Goal: Information Seeking & Learning: Compare options

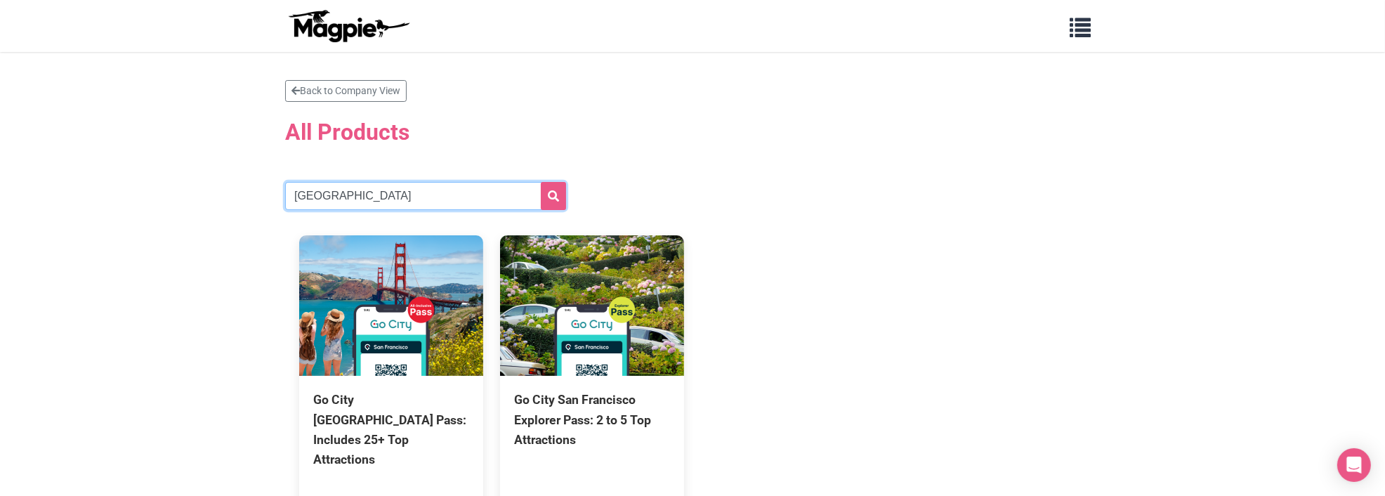
click at [438, 197] on input "[GEOGRAPHIC_DATA]" at bounding box center [425, 196] width 281 height 28
type input "[GEOGRAPHIC_DATA]"
click at [541, 182] on button "submit" at bounding box center [553, 196] width 25 height 28
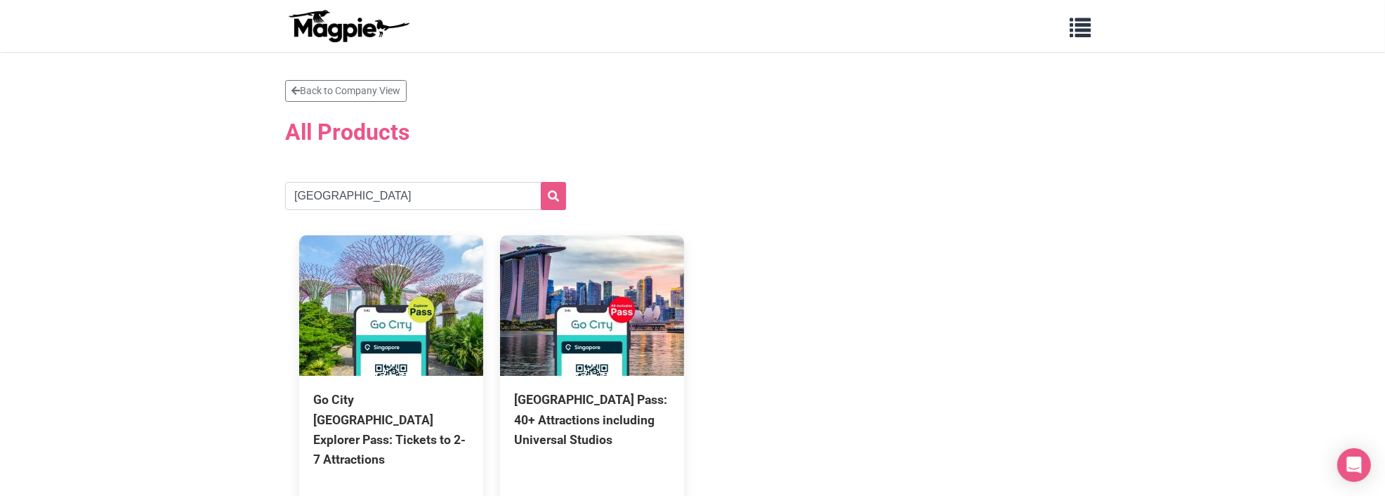
click at [973, 300] on div "Go City Singapore Explorer Pass: Tickets to 2-7 Attractions 30 days Singapore P…" at bounding box center [692, 383] width 814 height 325
click at [451, 201] on input "[GEOGRAPHIC_DATA]" at bounding box center [425, 196] width 281 height 28
type input "stockholm"
click at [541, 182] on button "submit" at bounding box center [553, 196] width 25 height 28
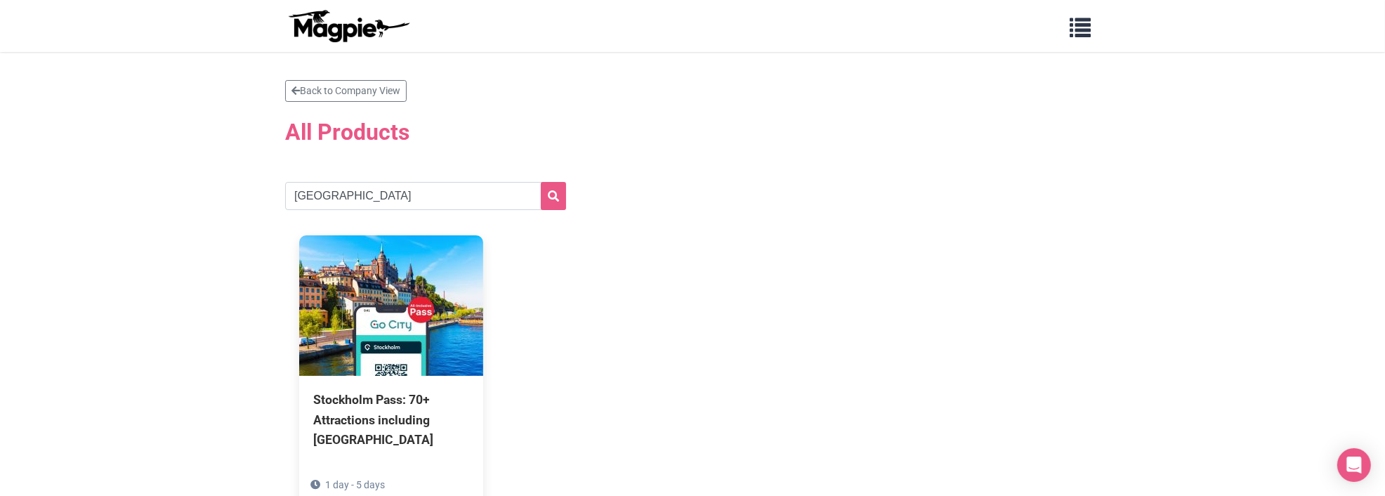
click at [389, 173] on section "Back to Company View All Products stockholm Stockholm Pass: 70+ Attractions inc…" at bounding box center [692, 303] width 814 height 447
click at [388, 197] on input "stockholm" at bounding box center [425, 196] width 281 height 28
type input "sydney"
click at [541, 182] on button "submit" at bounding box center [553, 196] width 25 height 28
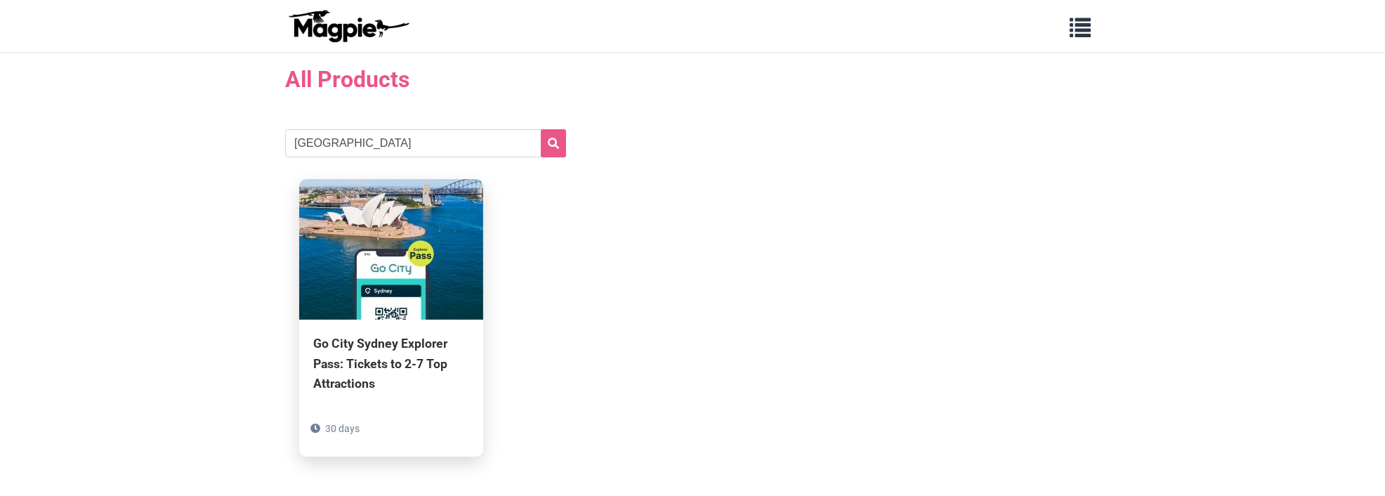
scroll to position [117, 0]
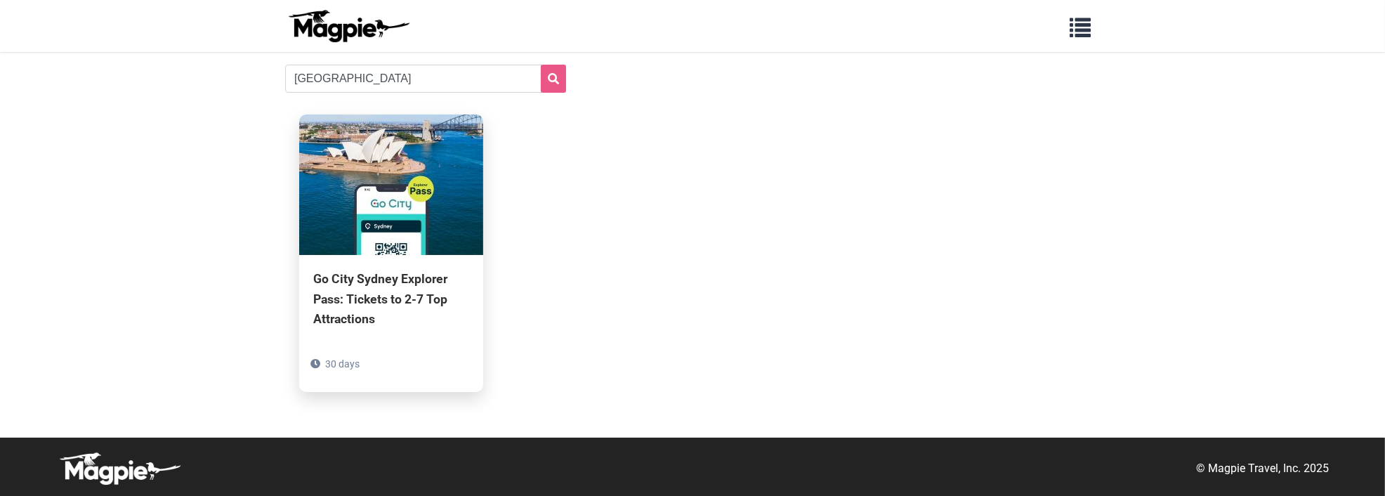
click at [418, 338] on div "Go City Sydney Explorer Pass: Tickets to 2-7 Top Attractions 30 days" at bounding box center [391, 323] width 184 height 136
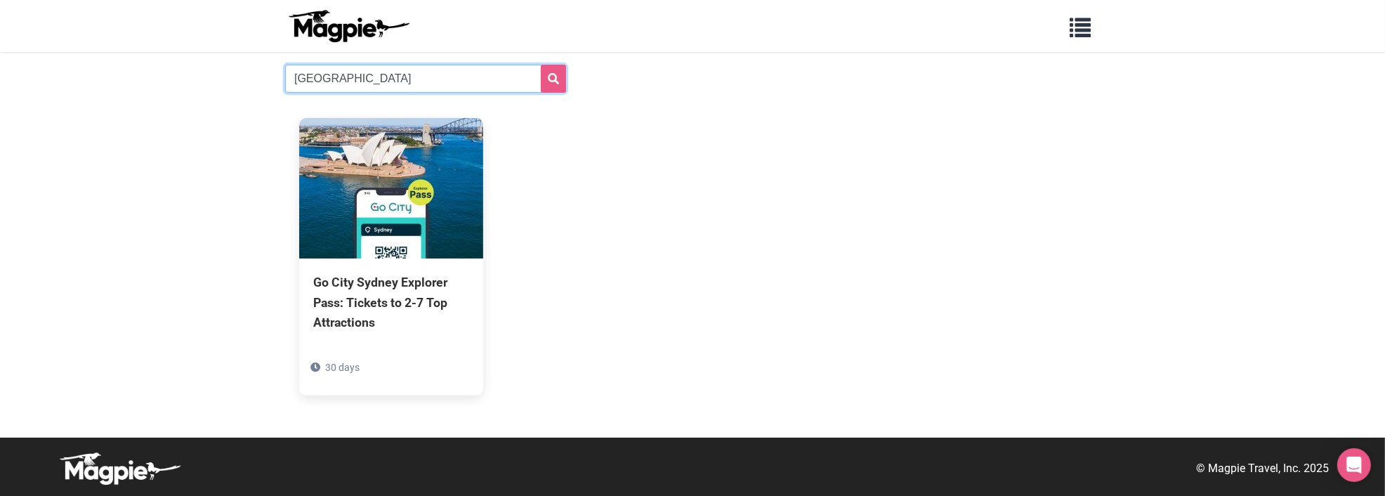
click at [377, 67] on input "[GEOGRAPHIC_DATA]" at bounding box center [425, 79] width 281 height 28
type input "[GEOGRAPHIC_DATA]"
click at [541, 65] on button "submit" at bounding box center [553, 79] width 25 height 28
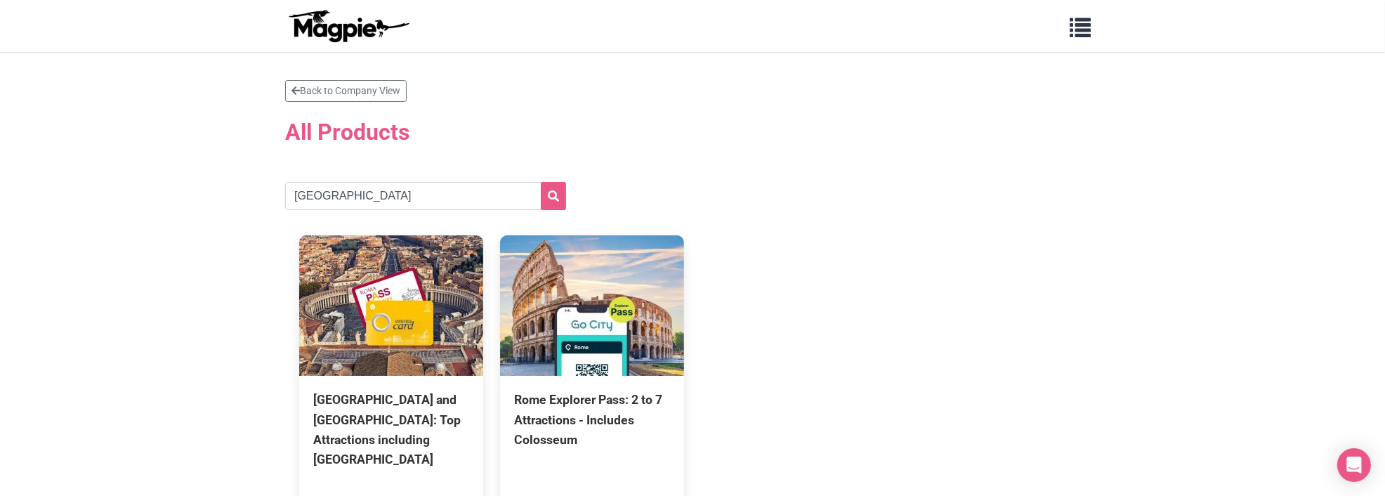
click at [1113, 130] on div "Back to Company View All Products rome Rome and Vatican Pass: Top Attractions i…" at bounding box center [692, 313] width 842 height 466
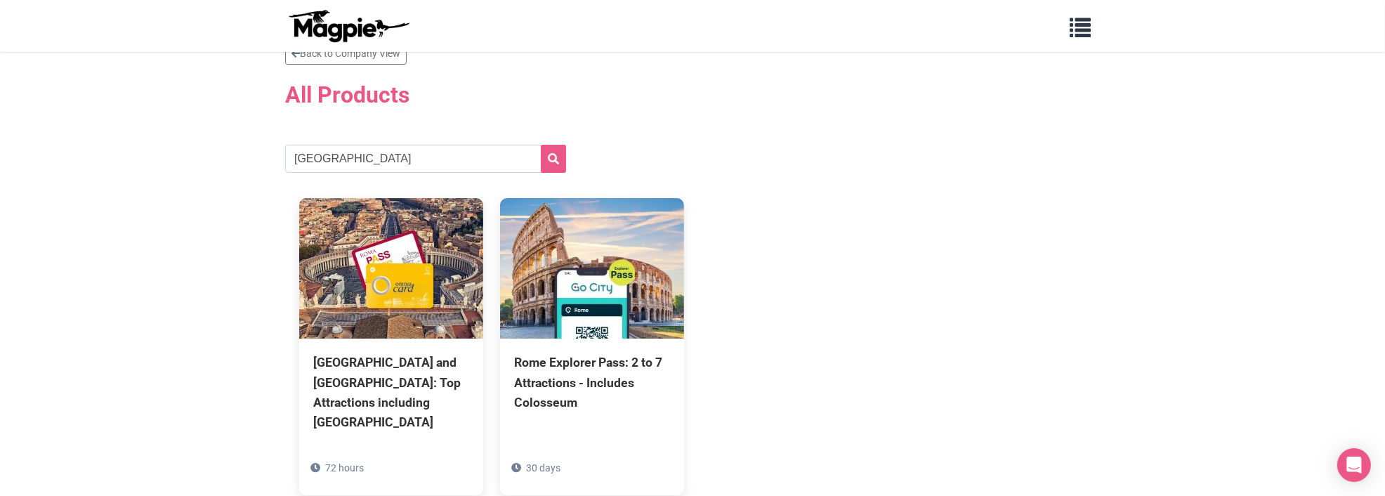
scroll to position [40, 0]
